Goal: Task Accomplishment & Management: Complete application form

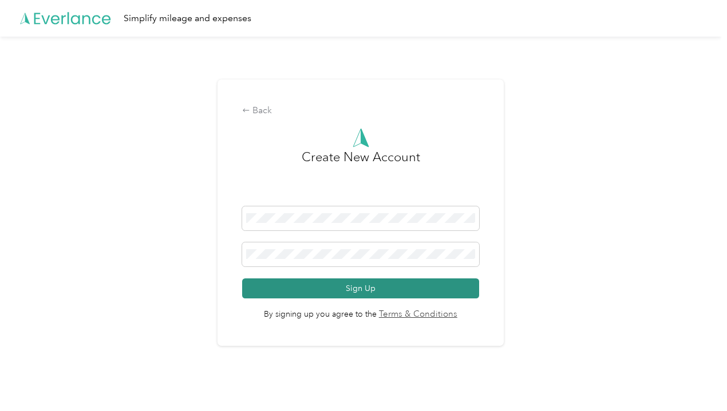
click at [280, 294] on button "Sign Up" at bounding box center [360, 289] width 237 height 20
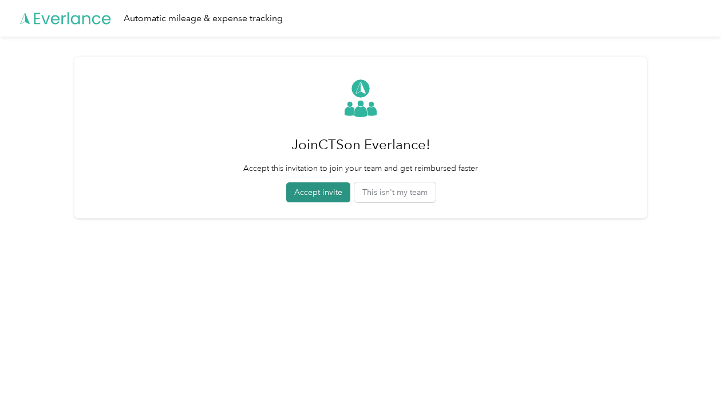
click at [318, 198] on button "Accept invite" at bounding box center [318, 193] width 64 height 20
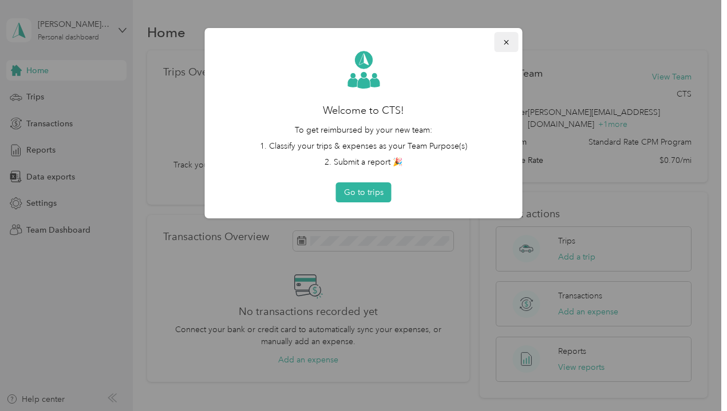
click at [506, 45] on icon "button" at bounding box center [506, 42] width 8 height 8
